Goal: Information Seeking & Learning: Learn about a topic

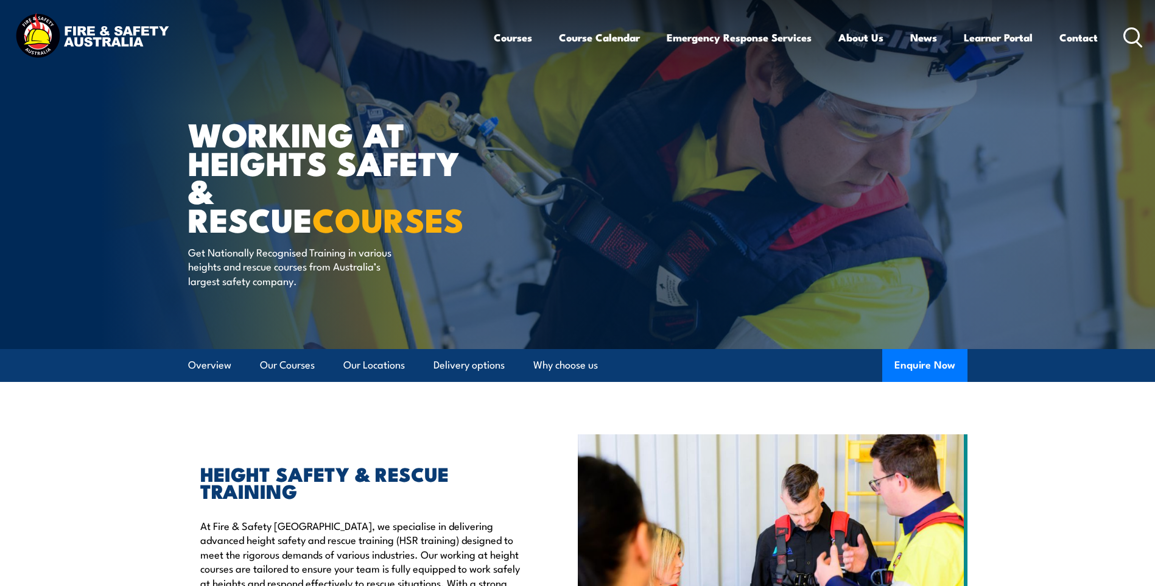
click at [359, 165] on h1 "WORKING AT HEIGHTS SAFETY & RESCUE COURSES" at bounding box center [338, 176] width 301 height 114
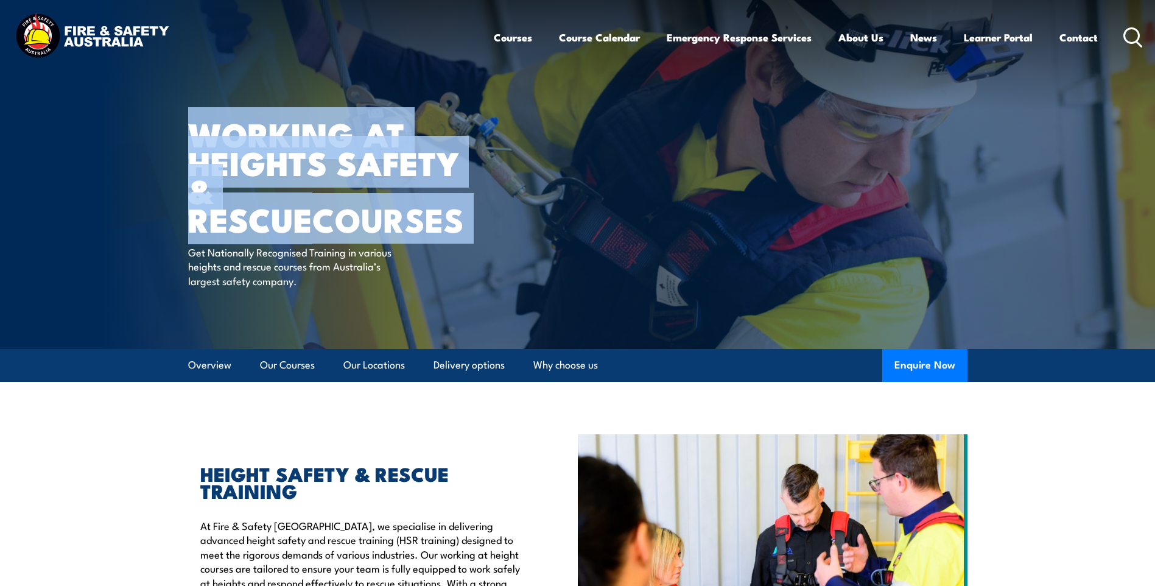
drag, startPoint x: 359, startPoint y: 165, endPoint x: 295, endPoint y: 205, distance: 75.7
click at [312, 203] on strong "COURSES" at bounding box center [388, 218] width 152 height 51
drag, startPoint x: 336, startPoint y: 219, endPoint x: 182, endPoint y: 136, distance: 175.2
click at [182, 136] on section "WORKING AT HEIGHTS SAFETY & RESCUE COURSES Get Nationally Recognised Training i…" at bounding box center [577, 174] width 1155 height 349
drag, startPoint x: 182, startPoint y: 136, endPoint x: 280, endPoint y: 150, distance: 99.7
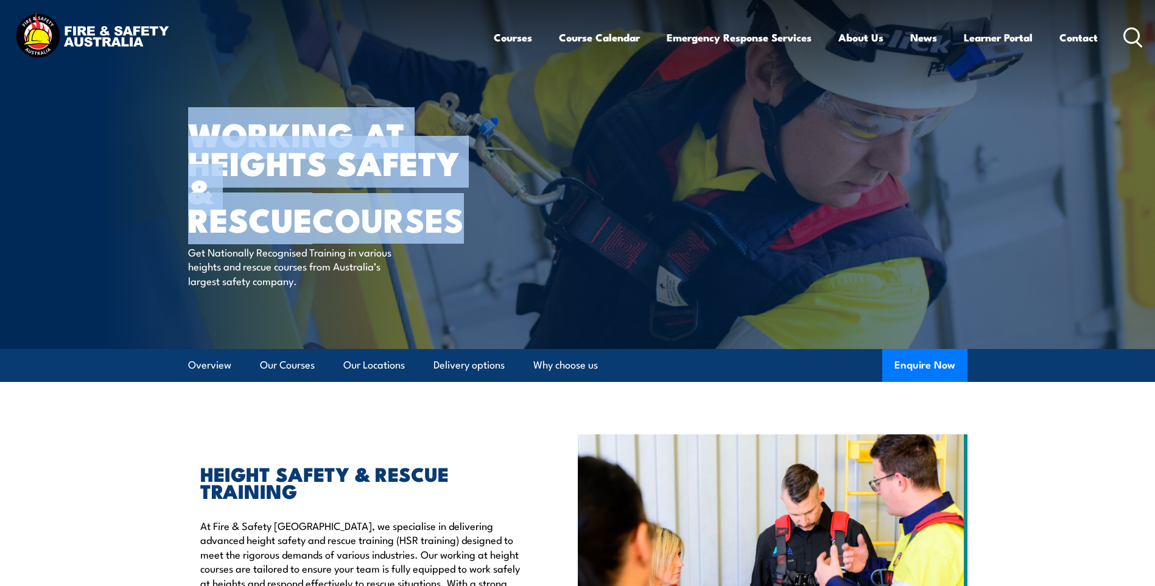
click at [213, 131] on h1 "WORKING AT HEIGHTS SAFETY & RESCUE COURSES" at bounding box center [338, 176] width 301 height 114
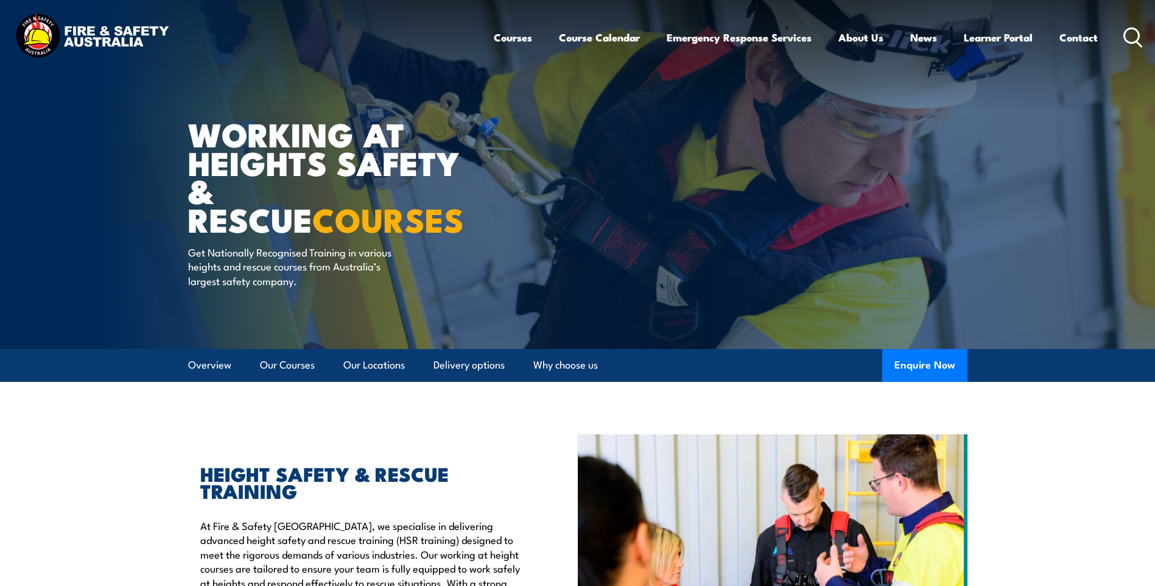
drag, startPoint x: 508, startPoint y: 135, endPoint x: 564, endPoint y: 160, distance: 61.1
click at [509, 135] on article "WORKING AT HEIGHTS SAFETY & RESCUE COURSES Get Nationally Recognised Training i…" at bounding box center [578, 174] width 780 height 349
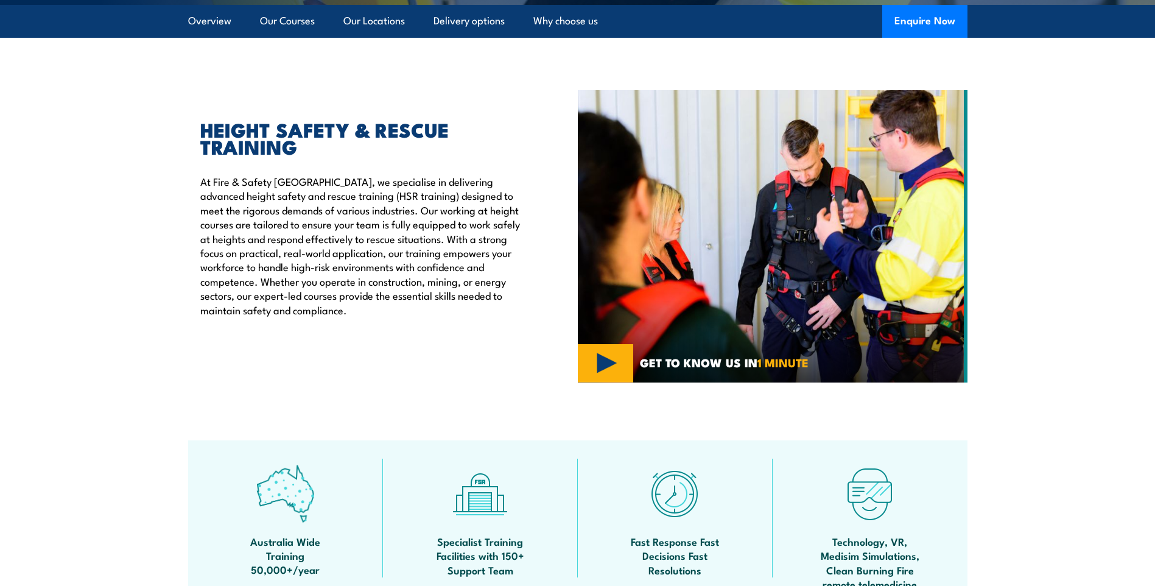
scroll to position [365, 0]
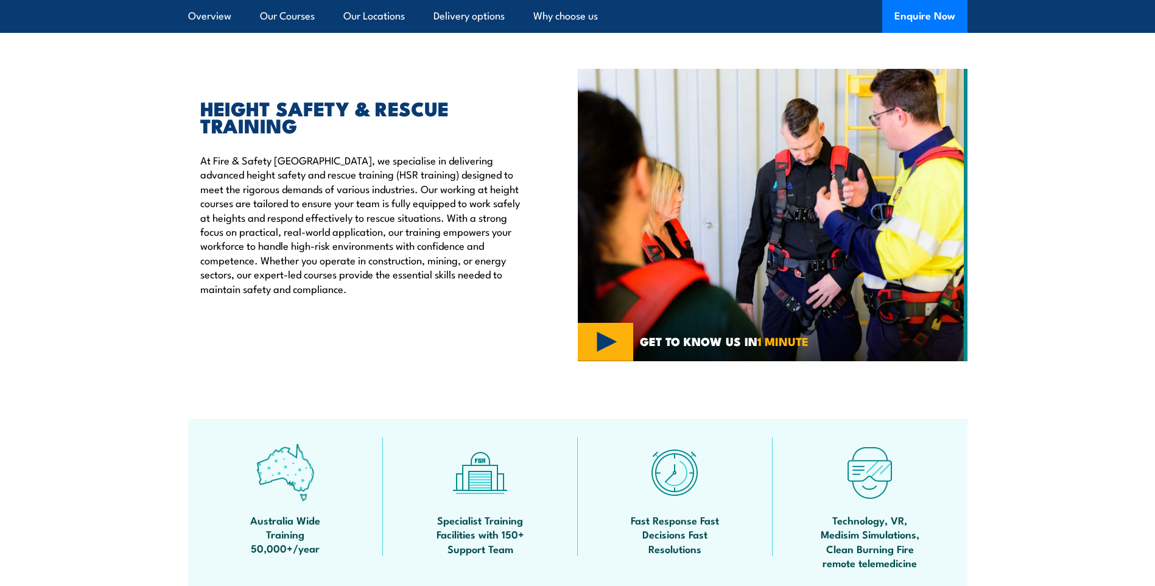
click at [456, 216] on p "At Fire & Safety Australia, we specialise in delivering advanced height safety …" at bounding box center [361, 224] width 322 height 143
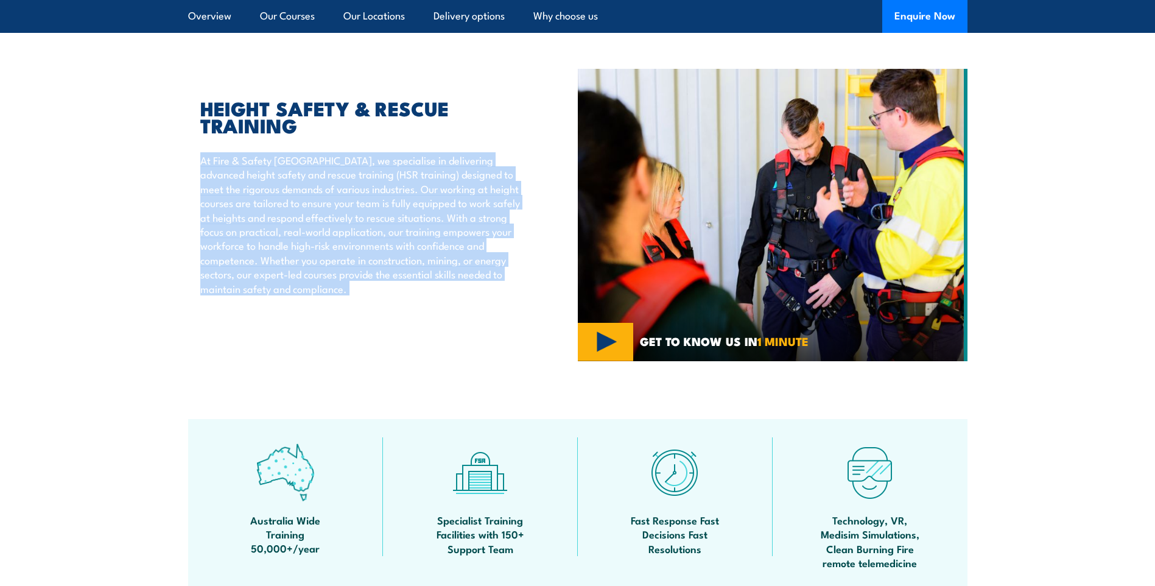
click at [456, 216] on p "At Fire & Safety Australia, we specialise in delivering advanced height safety …" at bounding box center [361, 224] width 322 height 143
drag, startPoint x: 456, startPoint y: 216, endPoint x: 433, endPoint y: 266, distance: 54.8
click at [425, 262] on p "At Fire & Safety Australia, we specialise in delivering advanced height safety …" at bounding box center [361, 224] width 322 height 143
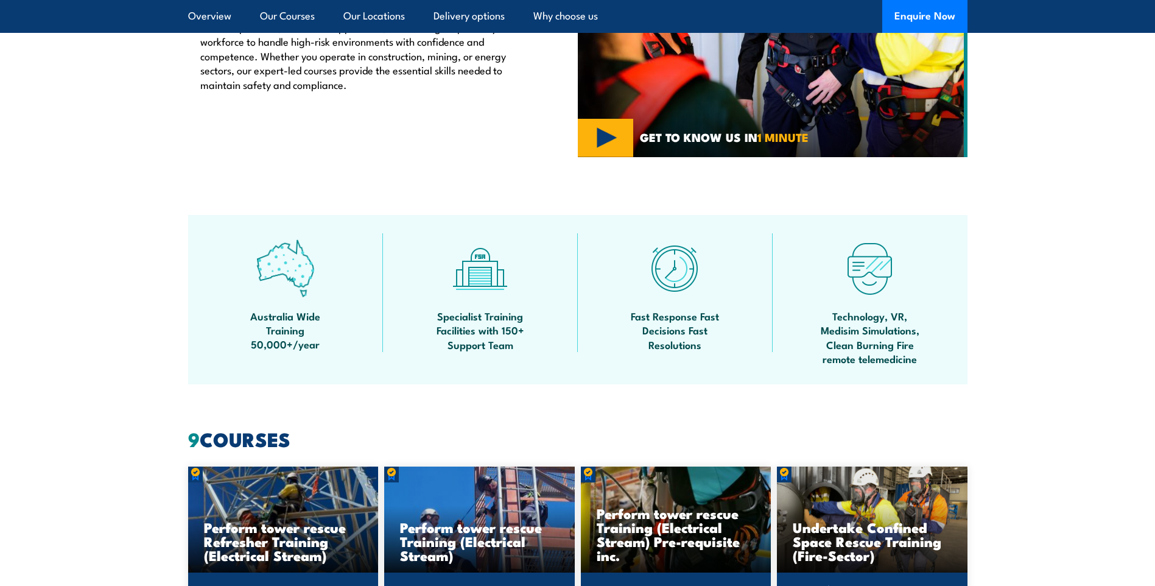
scroll to position [670, 0]
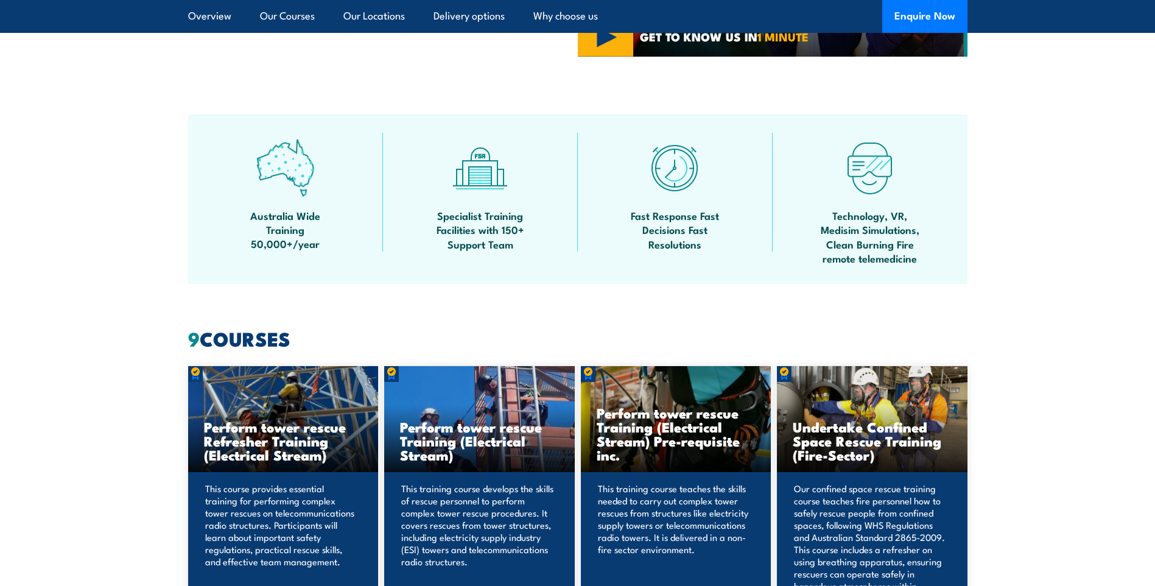
click at [1009, 234] on section "Australia Wide Training 50,000+/year Specialist Training Facilities with 150+ S…" at bounding box center [577, 199] width 1155 height 169
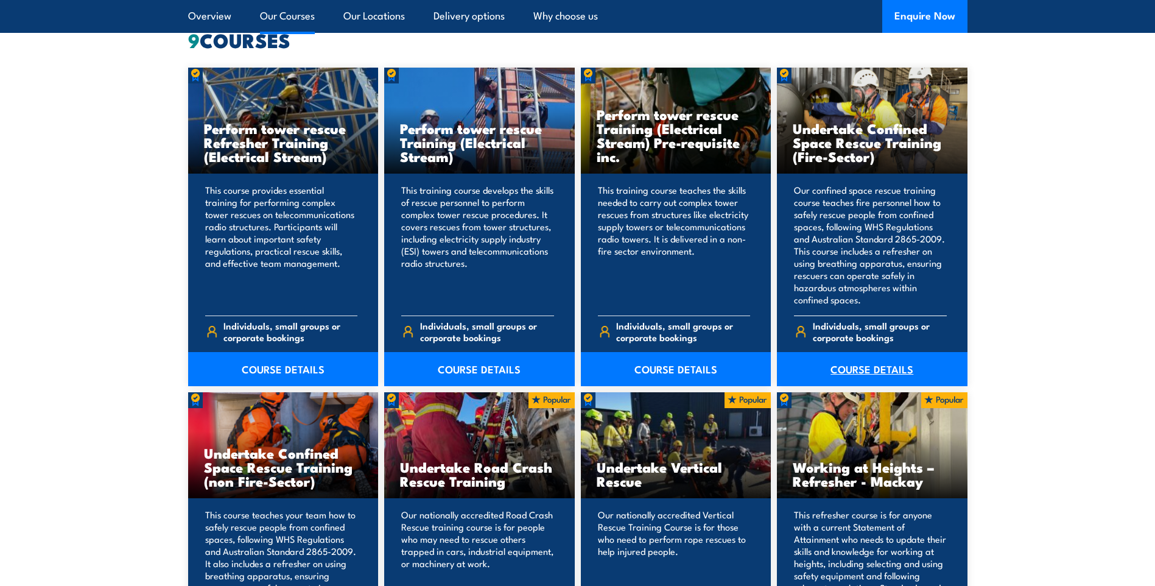
scroll to position [1096, 0]
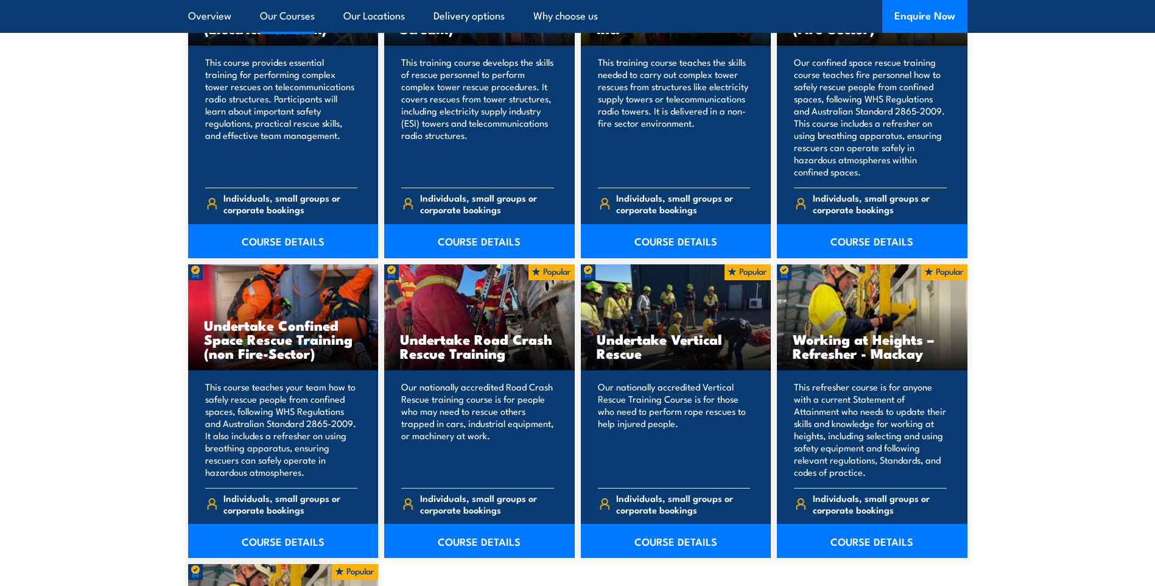
click at [649, 336] on h3 "Undertake Vertical Rescue" at bounding box center [676, 346] width 159 height 28
drag, startPoint x: 649, startPoint y: 336, endPoint x: 607, endPoint y: 350, distance: 43.5
click at [626, 350] on h3 "Undertake Vertical Rescue" at bounding box center [676, 346] width 159 height 28
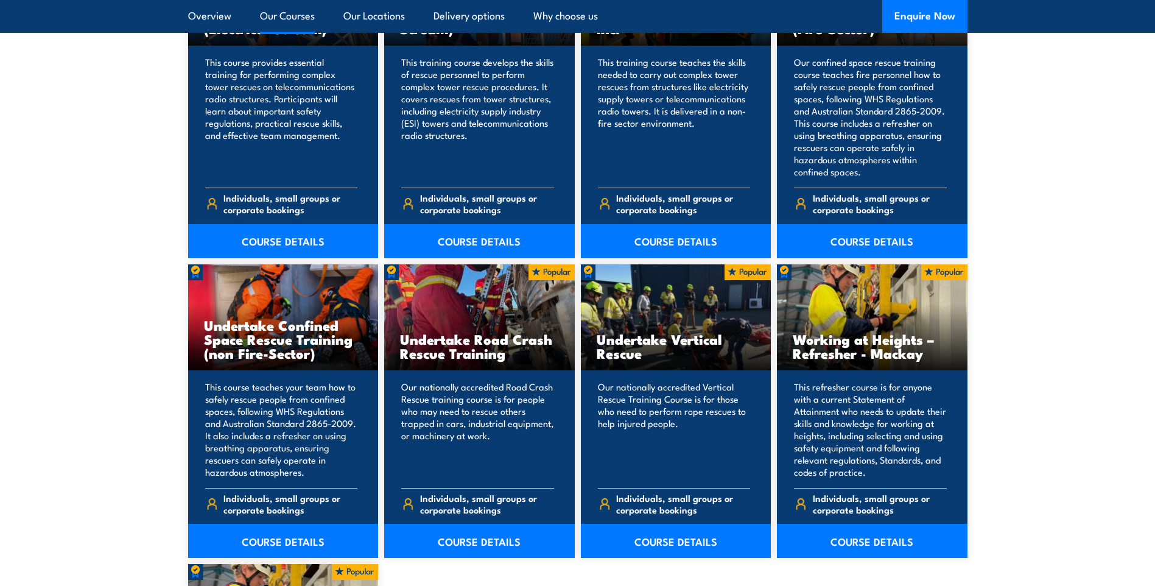
click at [480, 336] on h3 "Undertake Road Crash Rescue Training" at bounding box center [479, 346] width 159 height 28
drag, startPoint x: 480, startPoint y: 336, endPoint x: 447, endPoint y: 340, distance: 33.2
click at [447, 340] on h3 "Undertake Road Crash Rescue Training" at bounding box center [479, 346] width 159 height 28
click at [445, 342] on h3 "Undertake Road Crash Rescue Training" at bounding box center [479, 346] width 159 height 28
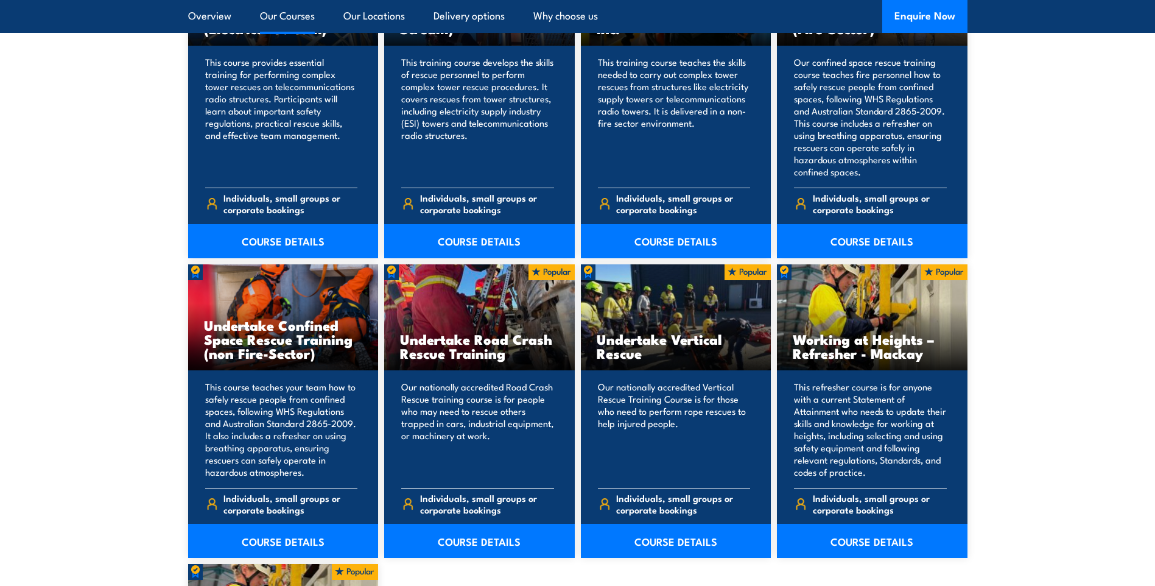
drag, startPoint x: 444, startPoint y: 343, endPoint x: 429, endPoint y: 353, distance: 18.1
click at [429, 353] on h3 "Undertake Road Crash Rescue Training" at bounding box center [479, 346] width 159 height 28
drag, startPoint x: 429, startPoint y: 353, endPoint x: 463, endPoint y: 350, distance: 33.6
click at [463, 350] on h3 "Undertake Road Crash Rescue Training" at bounding box center [479, 346] width 159 height 28
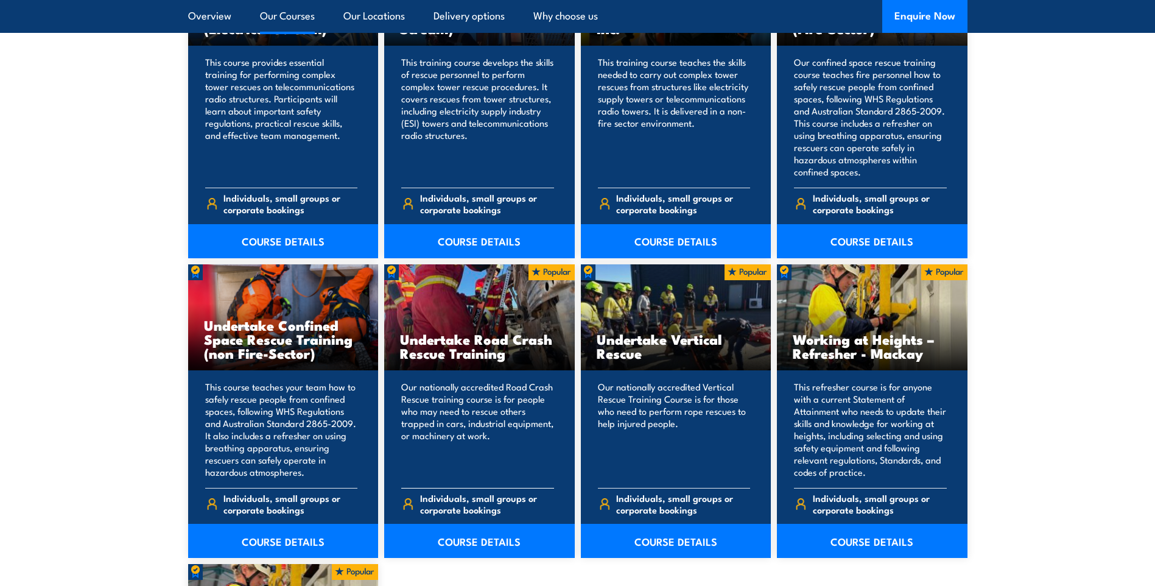
click at [463, 350] on h3 "Undertake Road Crash Rescue Training" at bounding box center [479, 346] width 159 height 28
click at [280, 320] on h3 "Undertake Confined Space Rescue Training (non Fire-Sector)" at bounding box center [283, 339] width 159 height 42
drag, startPoint x: 279, startPoint y: 320, endPoint x: 230, endPoint y: 334, distance: 50.7
click at [230, 334] on h3 "Undertake Confined Space Rescue Training (non Fire-Sector)" at bounding box center [283, 339] width 159 height 42
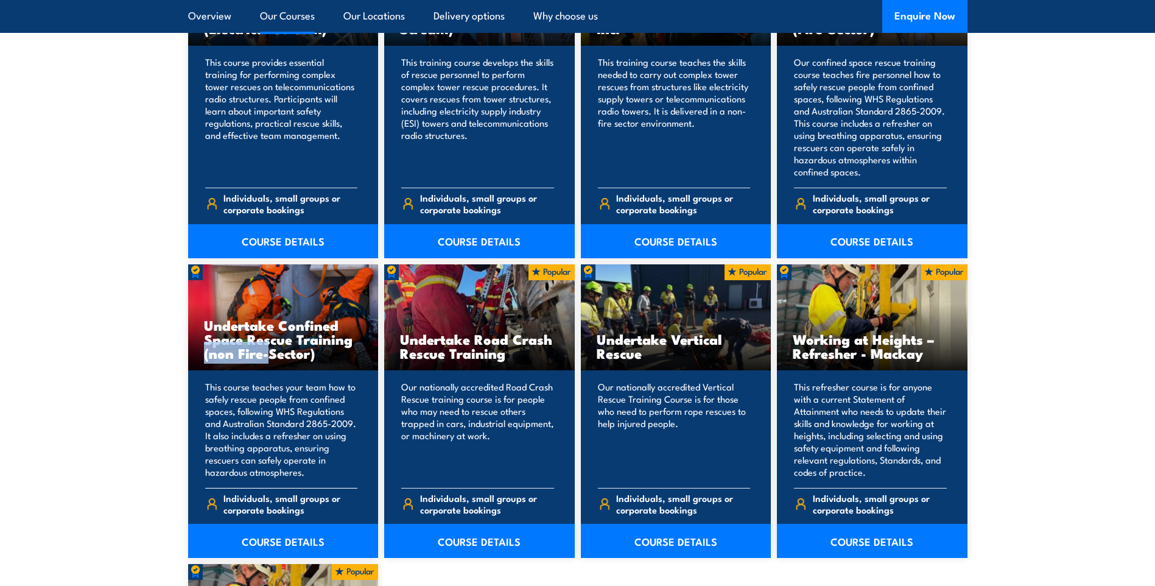
click at [231, 335] on h3 "Undertake Confined Space Rescue Training (non Fire-Sector)" at bounding box center [283, 339] width 159 height 42
drag, startPoint x: 232, startPoint y: 336, endPoint x: 312, endPoint y: 336, distance: 80.4
click at [312, 336] on h3 "Undertake Confined Space Rescue Training (non Fire-Sector)" at bounding box center [283, 339] width 159 height 42
click at [313, 337] on h3 "Undertake Confined Space Rescue Training (non Fire-Sector)" at bounding box center [283, 339] width 159 height 42
drag, startPoint x: 313, startPoint y: 337, endPoint x: 293, endPoint y: 350, distance: 23.8
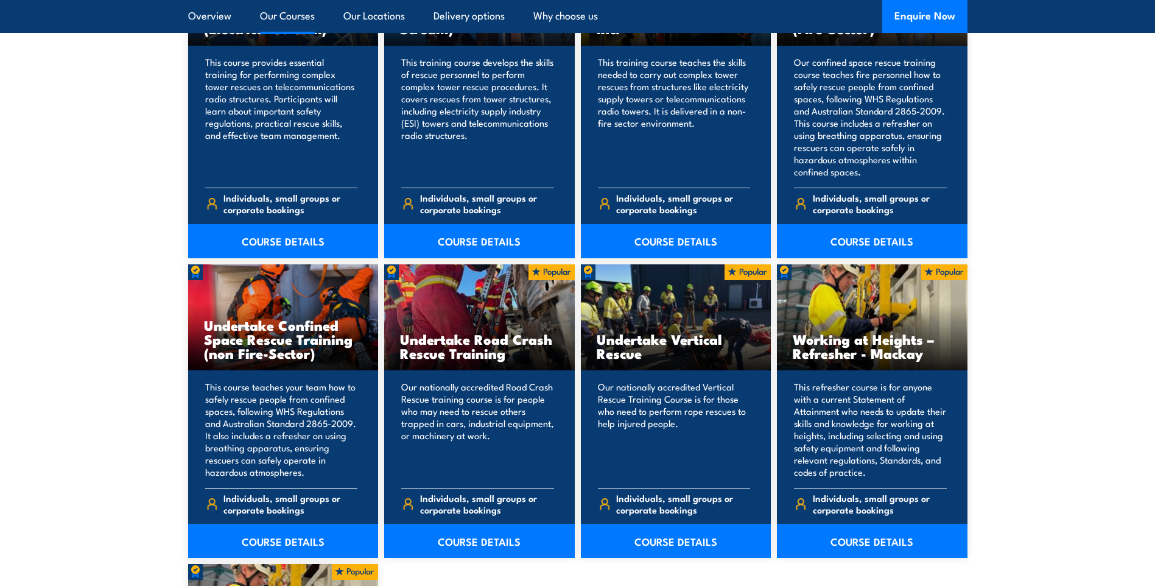
click at [293, 350] on h3 "Undertake Confined Space Rescue Training (non Fire-Sector)" at bounding box center [283, 339] width 159 height 42
click at [284, 353] on h3 "Undertake Confined Space Rescue Training (non Fire-Sector)" at bounding box center [283, 339] width 159 height 42
drag, startPoint x: 284, startPoint y: 353, endPoint x: 249, endPoint y: 348, distance: 35.1
click at [247, 348] on h3 "Undertake Confined Space Rescue Training (non Fire-Sector)" at bounding box center [283, 339] width 159 height 42
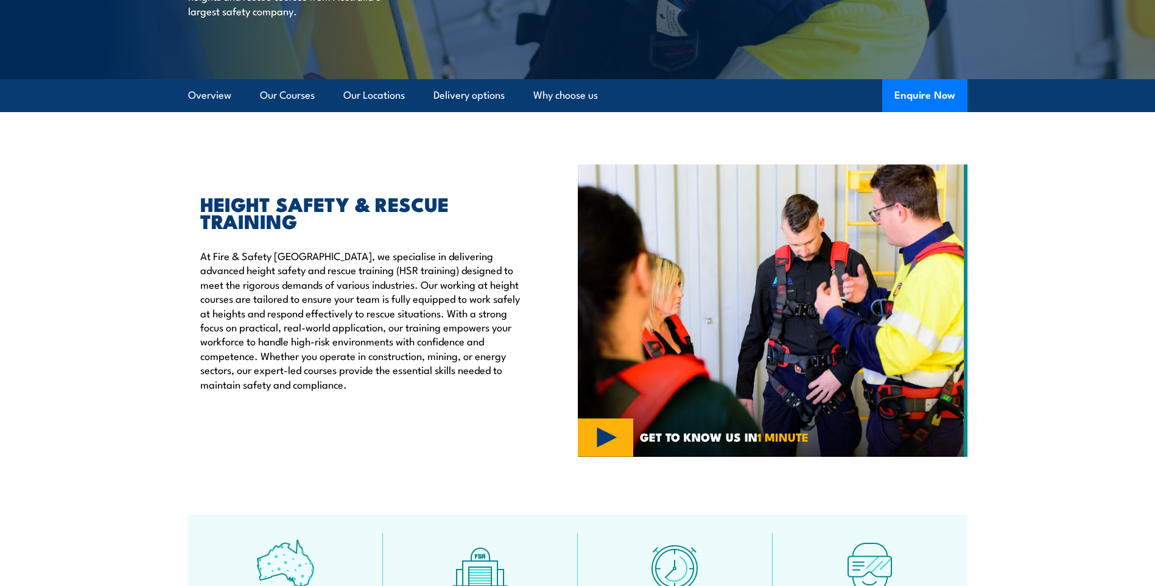
scroll to position [183, 0]
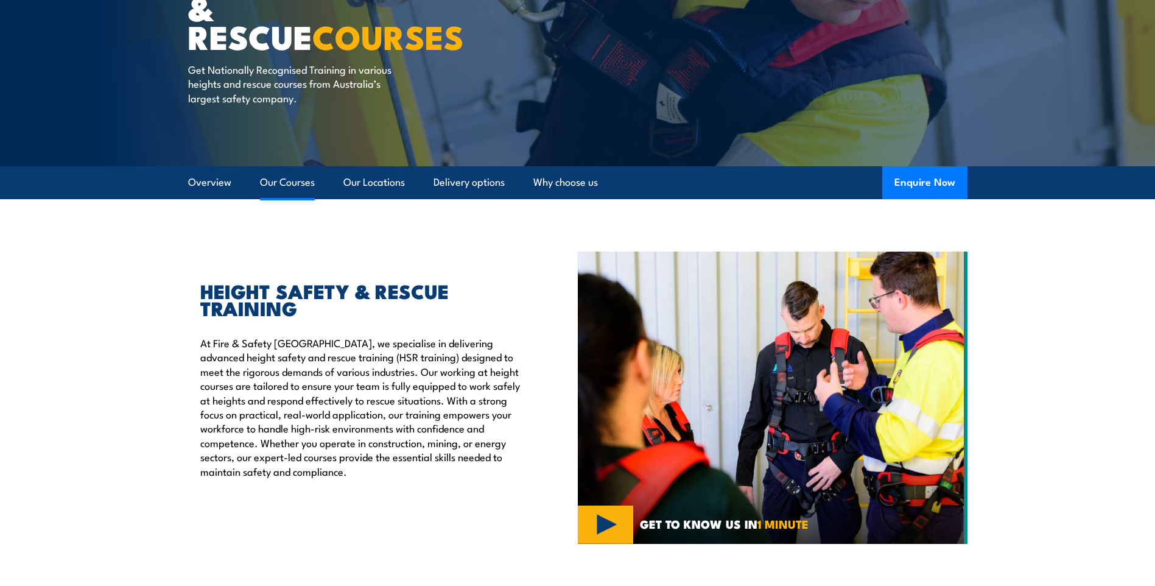
click at [278, 185] on link "Our Courses" at bounding box center [287, 182] width 55 height 32
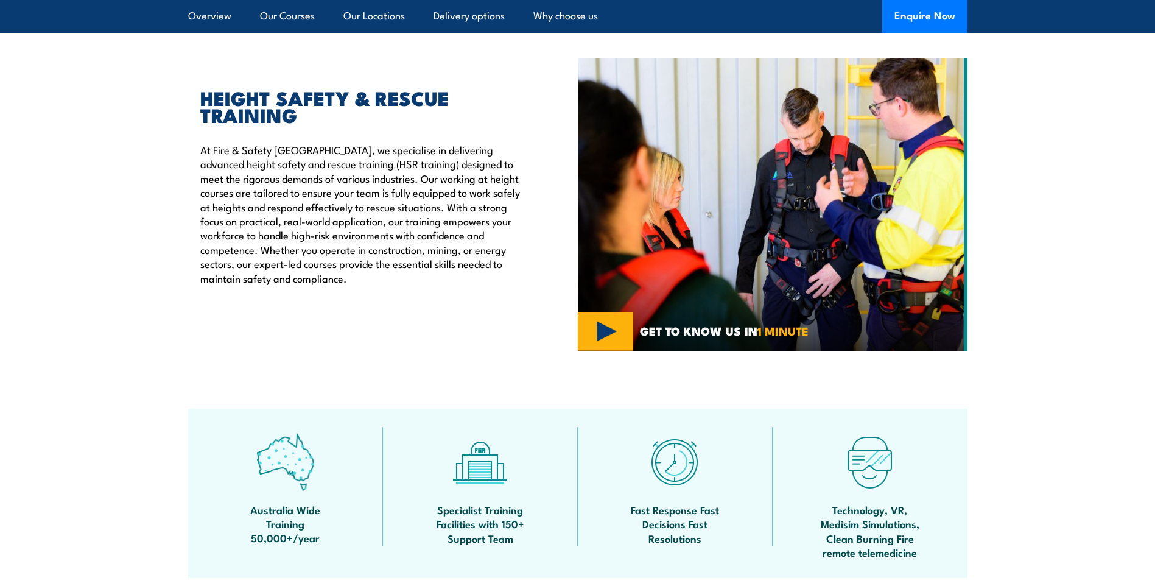
scroll to position [315, 0]
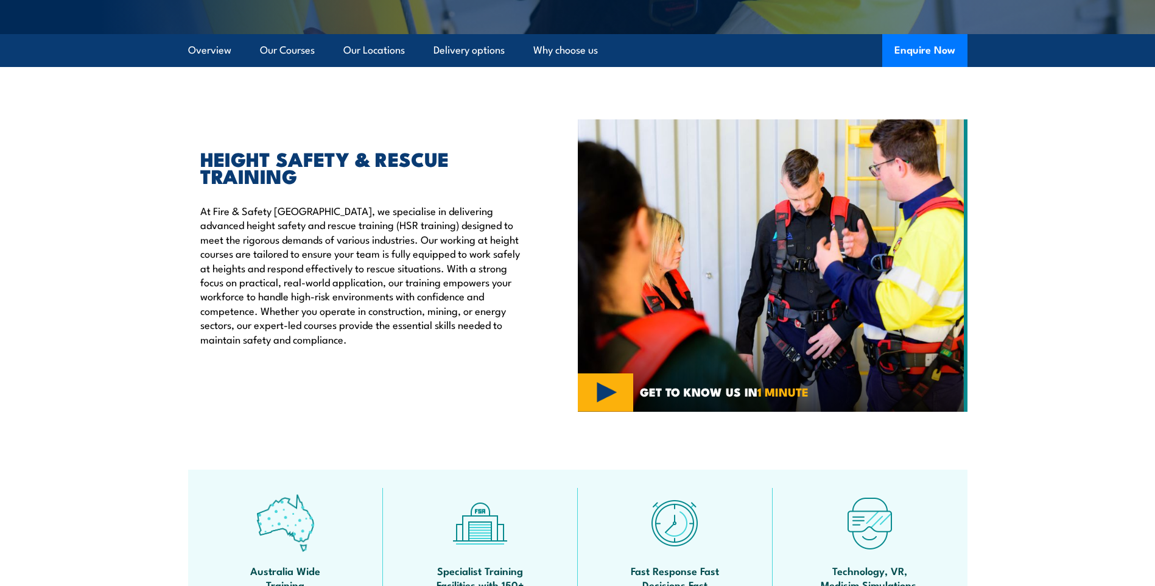
click at [260, 161] on h2 "HEIGHT SAFETY & RESCUE TRAINING" at bounding box center [361, 167] width 322 height 34
click at [336, 166] on h2 "HEIGHT SAFETY & RESCUE TRAINING" at bounding box center [361, 167] width 322 height 34
click at [400, 164] on h2 "HEIGHT SAFETY & RESCUE TRAINING" at bounding box center [361, 167] width 322 height 34
click at [331, 162] on h2 "HEIGHT SAFETY & RESCUE TRAINING" at bounding box center [361, 167] width 322 height 34
click at [240, 166] on h2 "HEIGHT SAFETY & RESCUE TRAINING" at bounding box center [361, 167] width 322 height 34
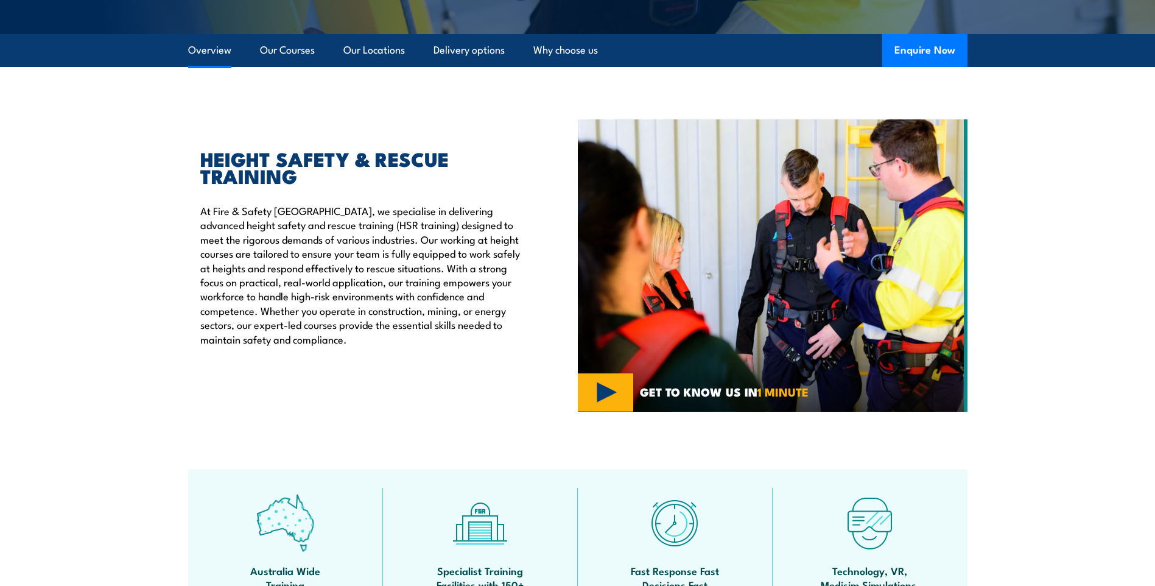
click at [203, 49] on link "Overview" at bounding box center [209, 50] width 43 height 32
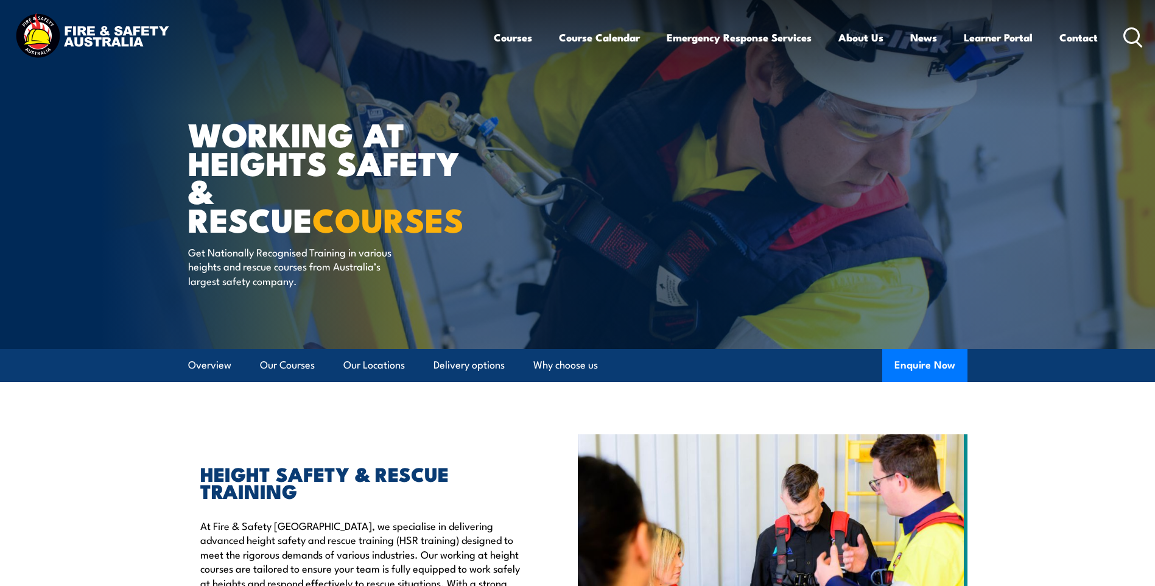
click at [70, 30] on img at bounding box center [92, 37] width 160 height 52
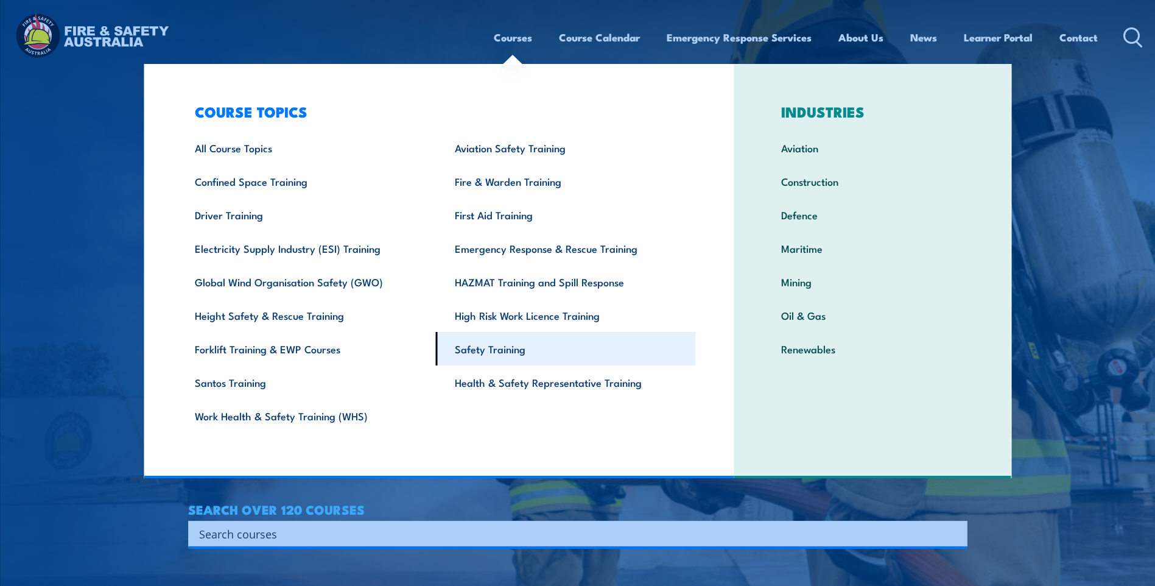
click at [540, 342] on link "Safety Training" at bounding box center [566, 348] width 260 height 33
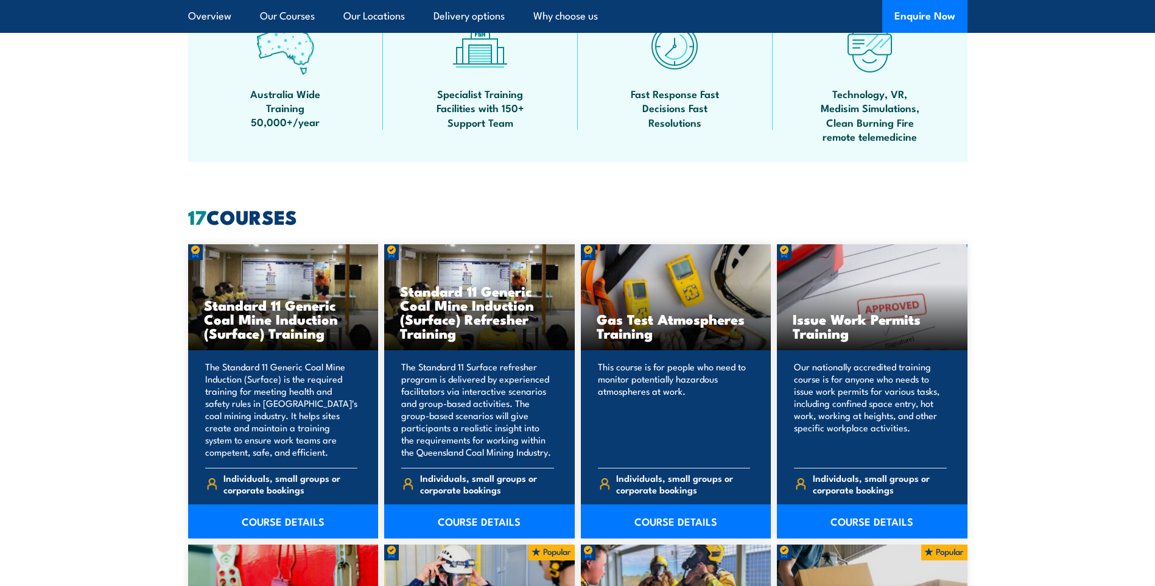
scroll to position [853, 0]
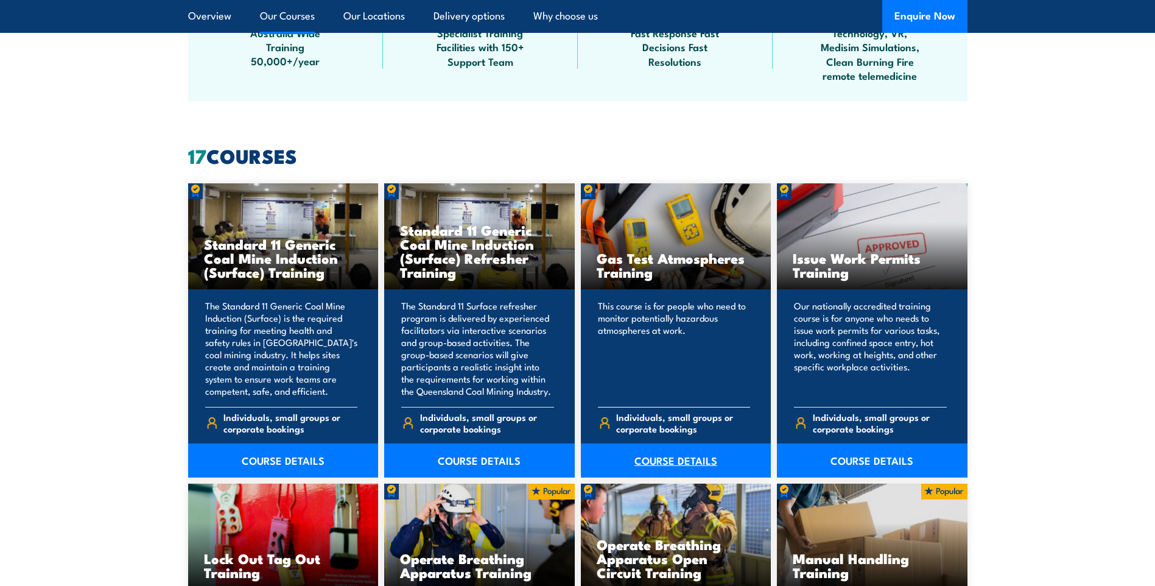
click at [672, 463] on link "COURSE DETAILS" at bounding box center [676, 460] width 191 height 34
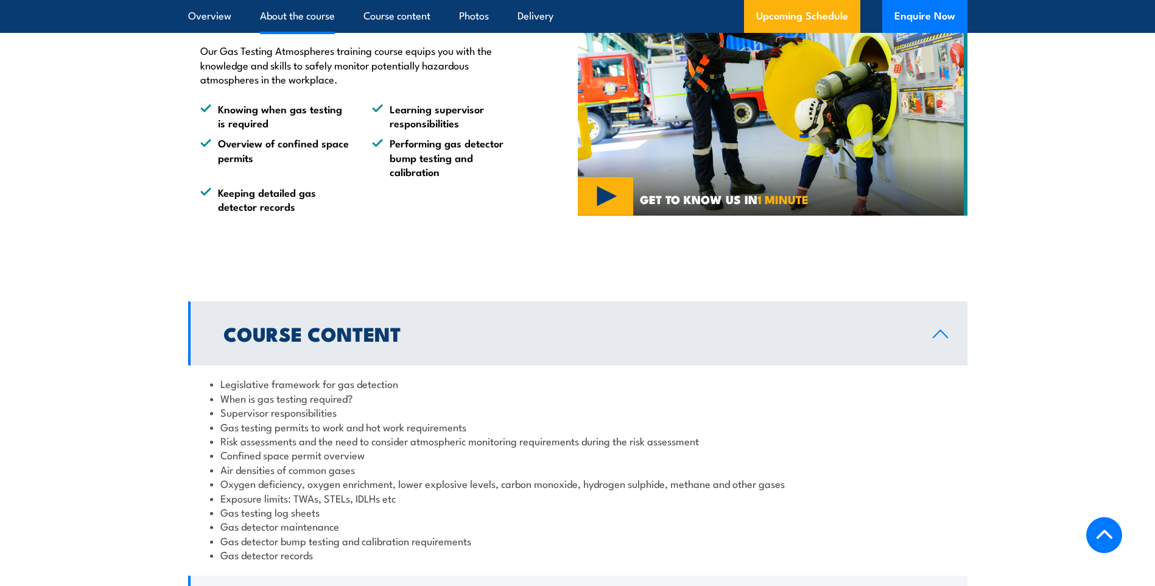
scroll to position [792, 0]
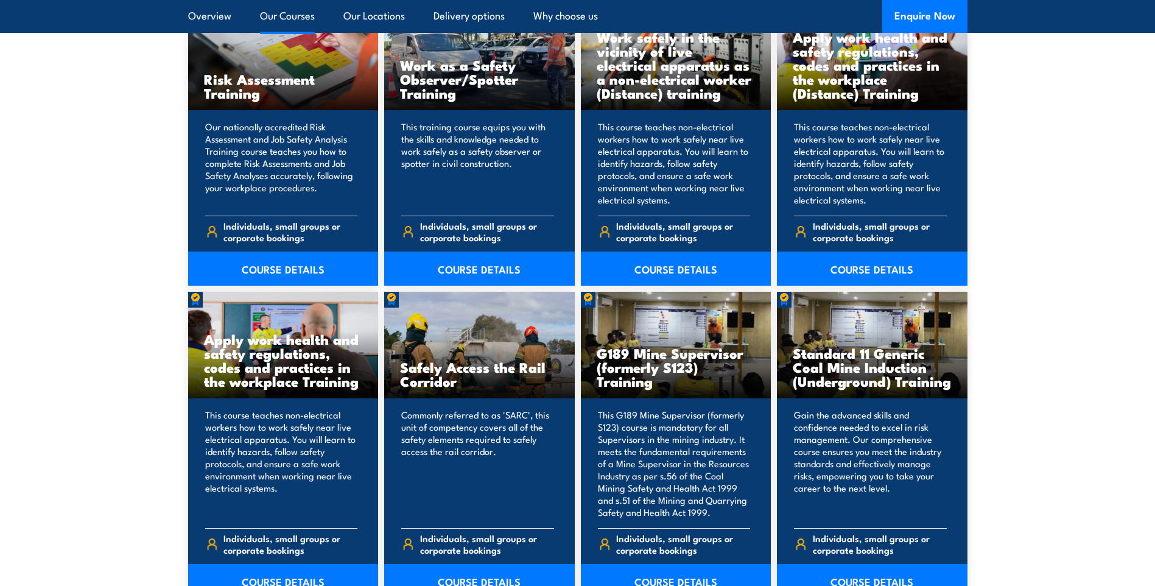
scroll to position [1705, 0]
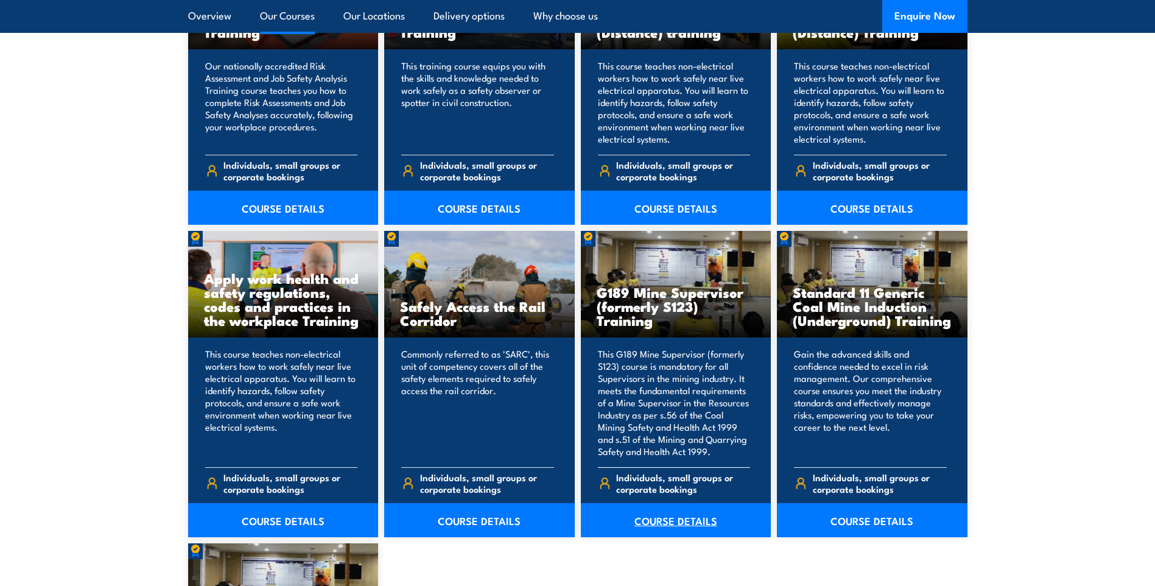
click at [691, 523] on link "COURSE DETAILS" at bounding box center [676, 520] width 191 height 34
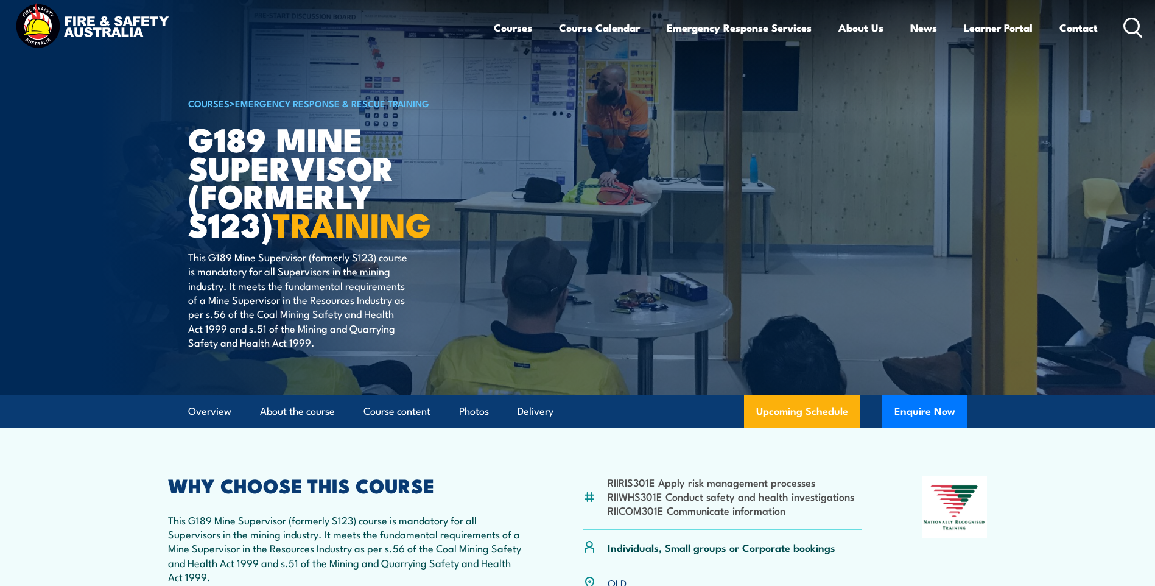
scroll to position [244, 0]
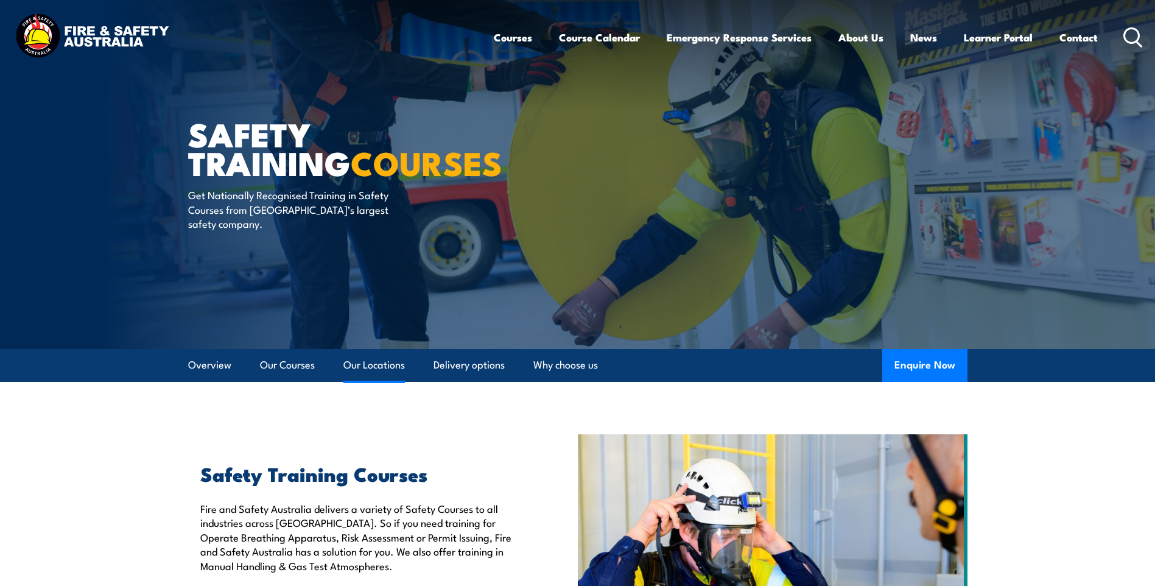
click at [393, 367] on link "Our Locations" at bounding box center [375, 365] width 62 height 32
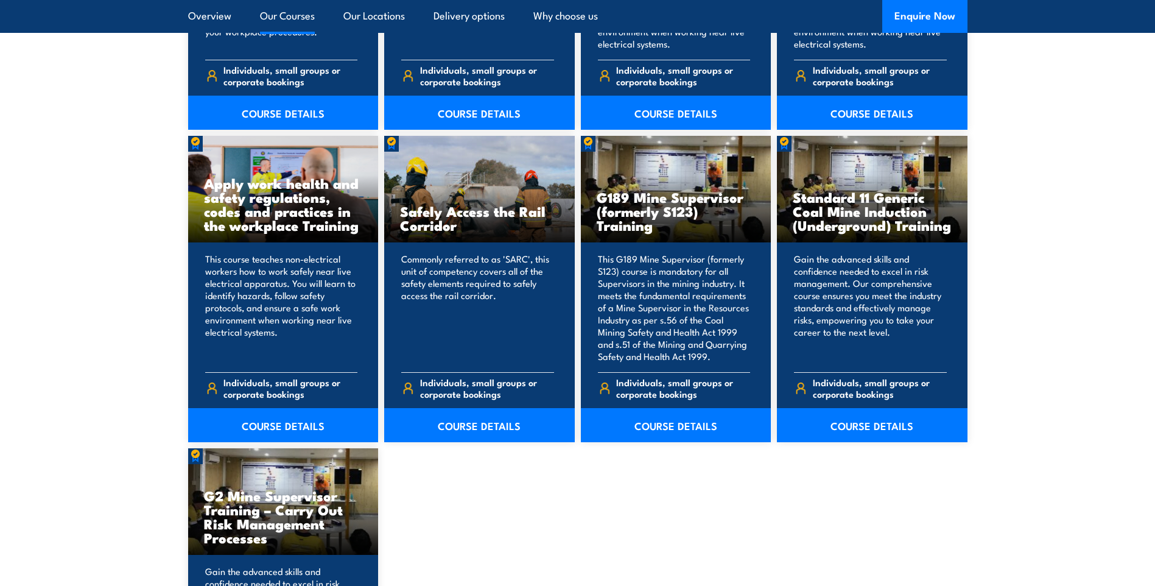
scroll to position [1705, 0]
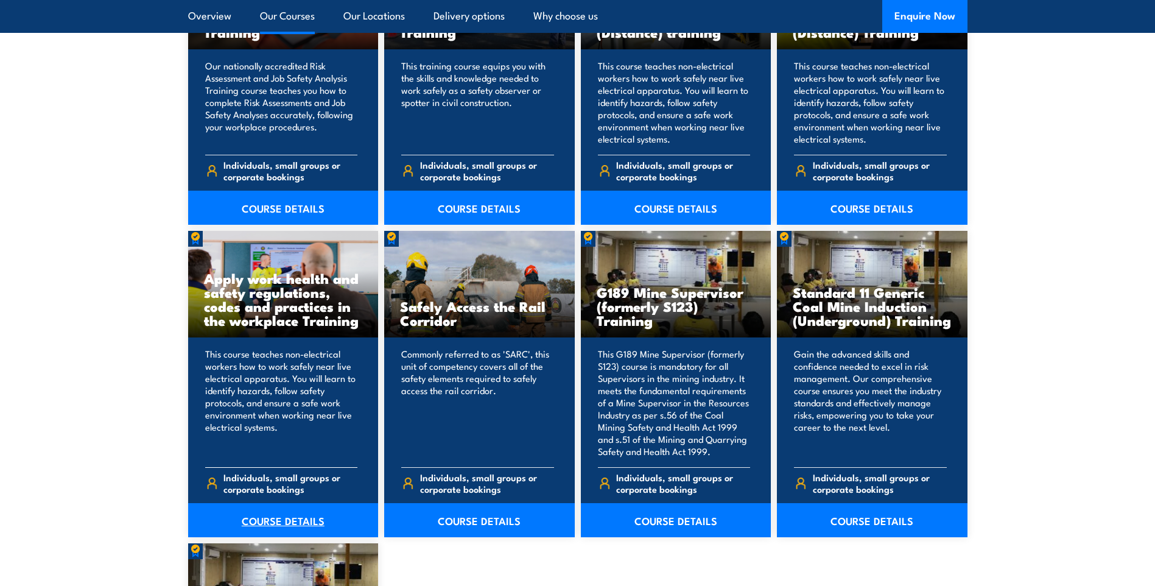
click at [253, 508] on link "COURSE DETAILS" at bounding box center [283, 520] width 191 height 34
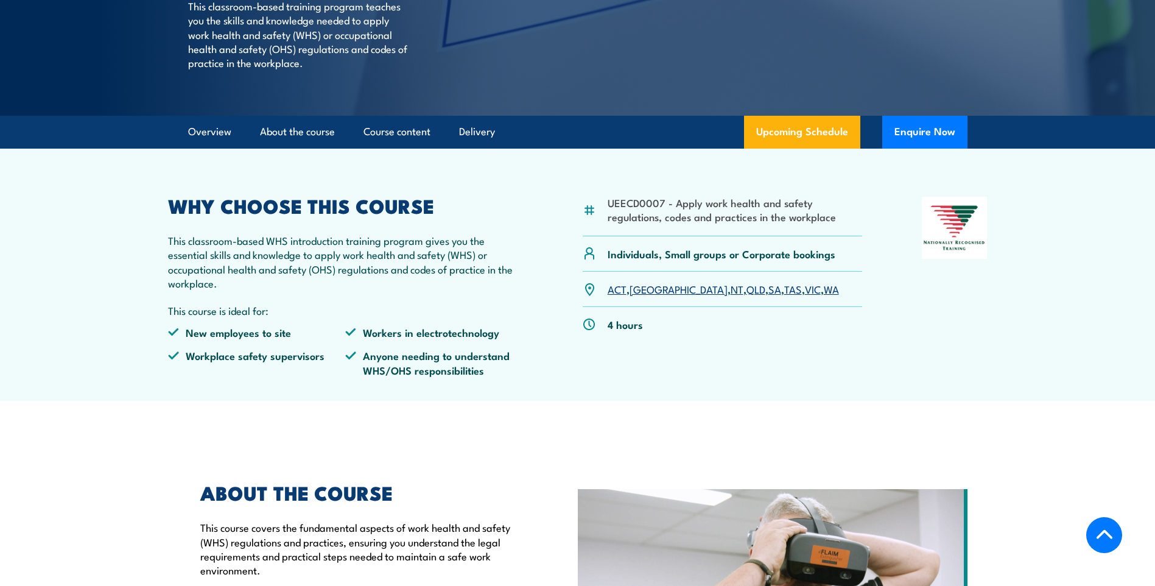
scroll to position [365, 0]
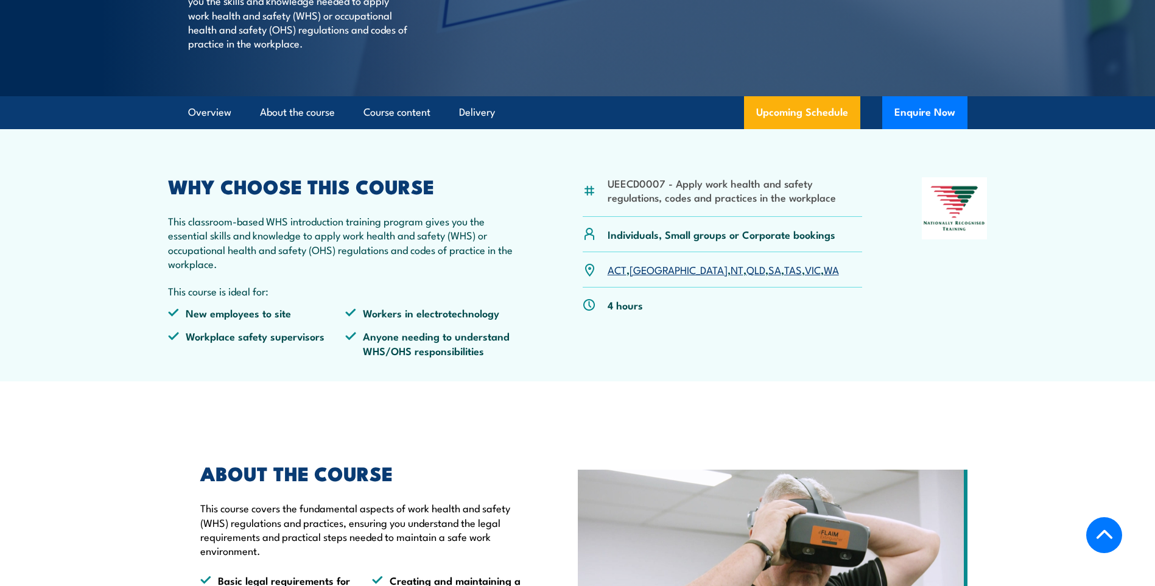
click at [616, 312] on p "4 hours" at bounding box center [625, 305] width 35 height 14
drag, startPoint x: 616, startPoint y: 336, endPoint x: 547, endPoint y: 344, distance: 69.2
click at [547, 344] on div "UEECD0007 - Apply work health and safety regulations, codes and practices in th…" at bounding box center [578, 271] width 820 height 189
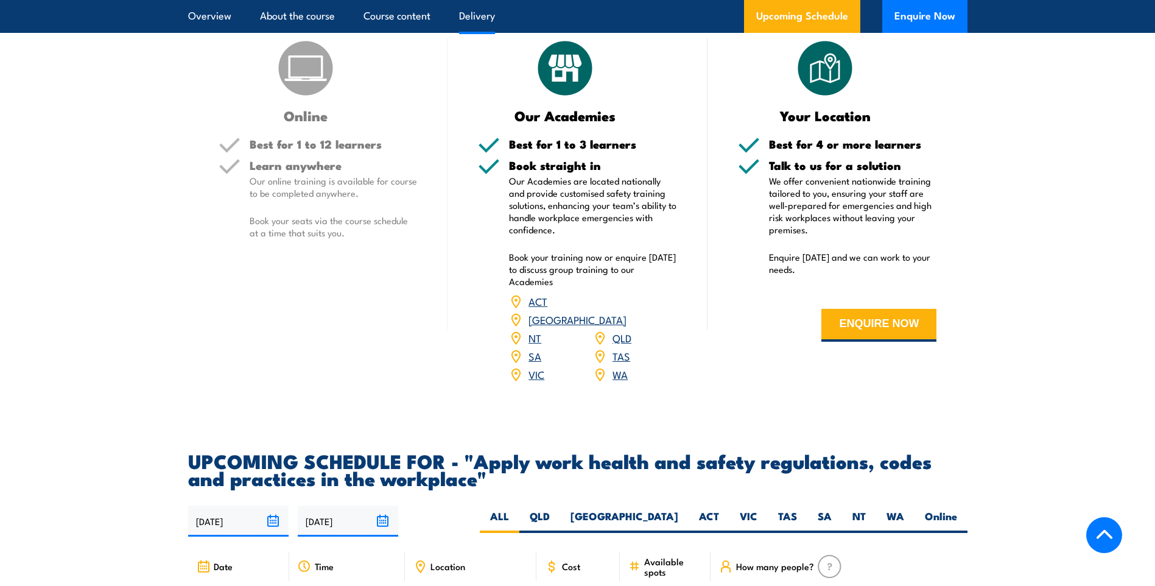
scroll to position [1584, 0]
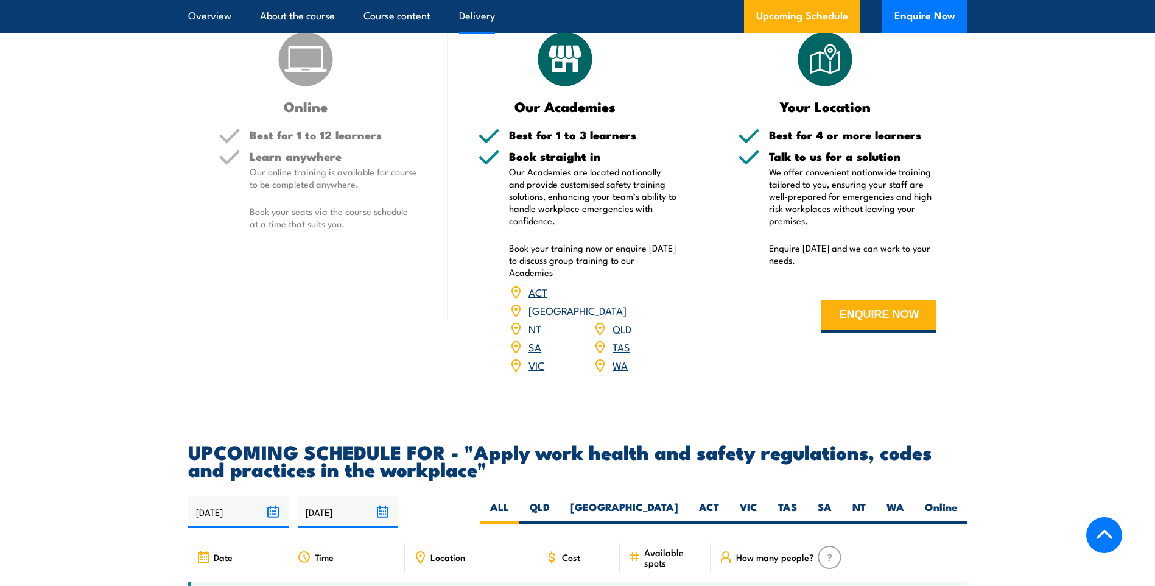
click at [579, 278] on p "Book your training now or enquire [DATE] to discuss group training to our Acade…" at bounding box center [593, 260] width 168 height 37
drag, startPoint x: 579, startPoint y: 278, endPoint x: 576, endPoint y: 294, distance: 16.3
click at [577, 278] on p "Book your training now or enquire [DATE] to discuss group training to our Acade…" at bounding box center [593, 260] width 168 height 37
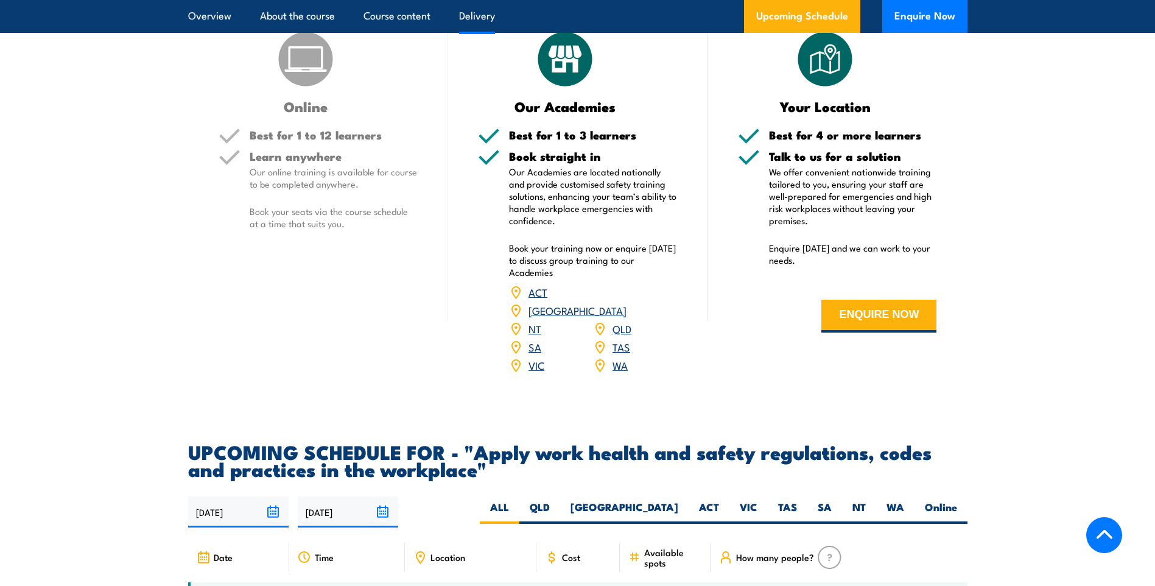
click at [574, 278] on p "Book your training now or enquire [DATE] to discuss group training to our Acade…" at bounding box center [593, 260] width 168 height 37
click at [587, 278] on p "Book your training now or enquire [DATE] to discuss group training to our Acade…" at bounding box center [593, 260] width 168 height 37
drag, startPoint x: 587, startPoint y: 291, endPoint x: 560, endPoint y: 290, distance: 27.4
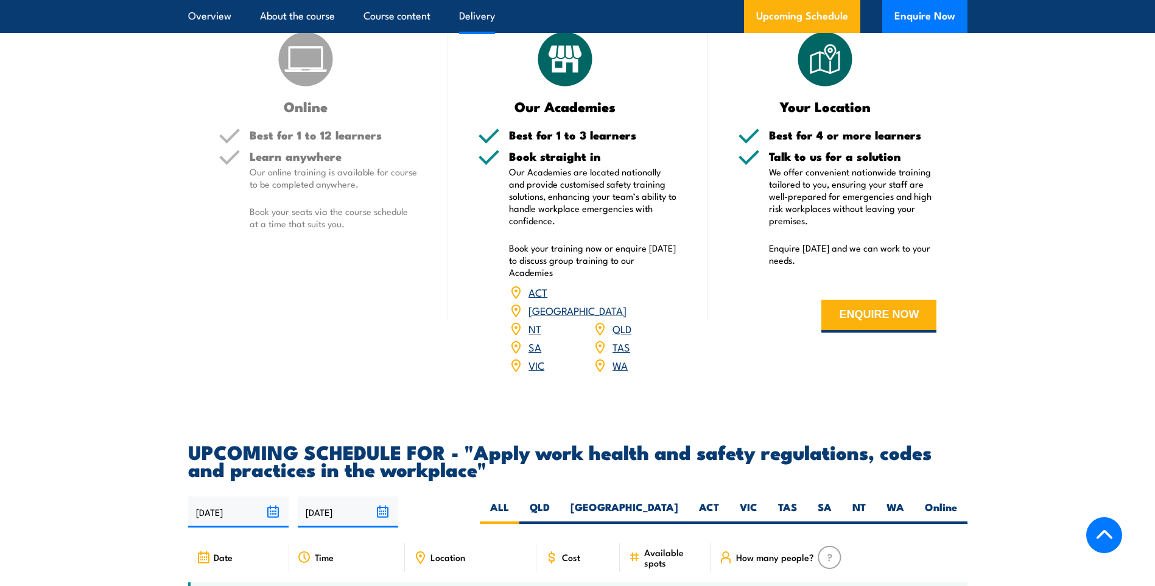
click at [560, 278] on p "Book your training now or enquire today to discuss group training to our Academ…" at bounding box center [593, 260] width 168 height 37
drag, startPoint x: 560, startPoint y: 290, endPoint x: 568, endPoint y: 303, distance: 15.9
click at [568, 278] on p "Book your training now or enquire today to discuss group training to our Academ…" at bounding box center [593, 260] width 168 height 37
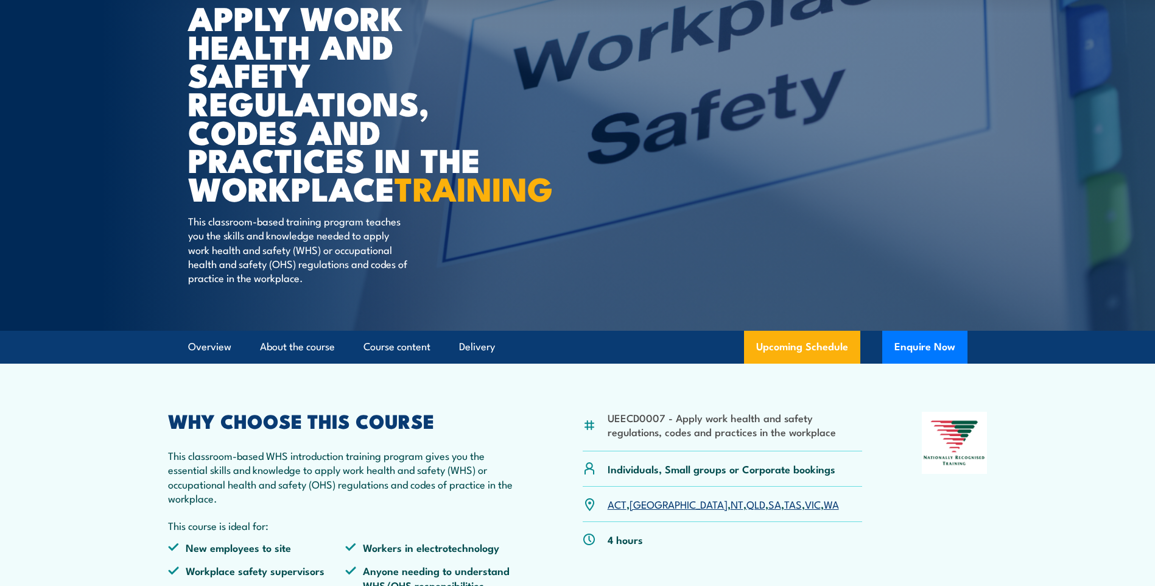
scroll to position [0, 0]
